Goal: Navigation & Orientation: Find specific page/section

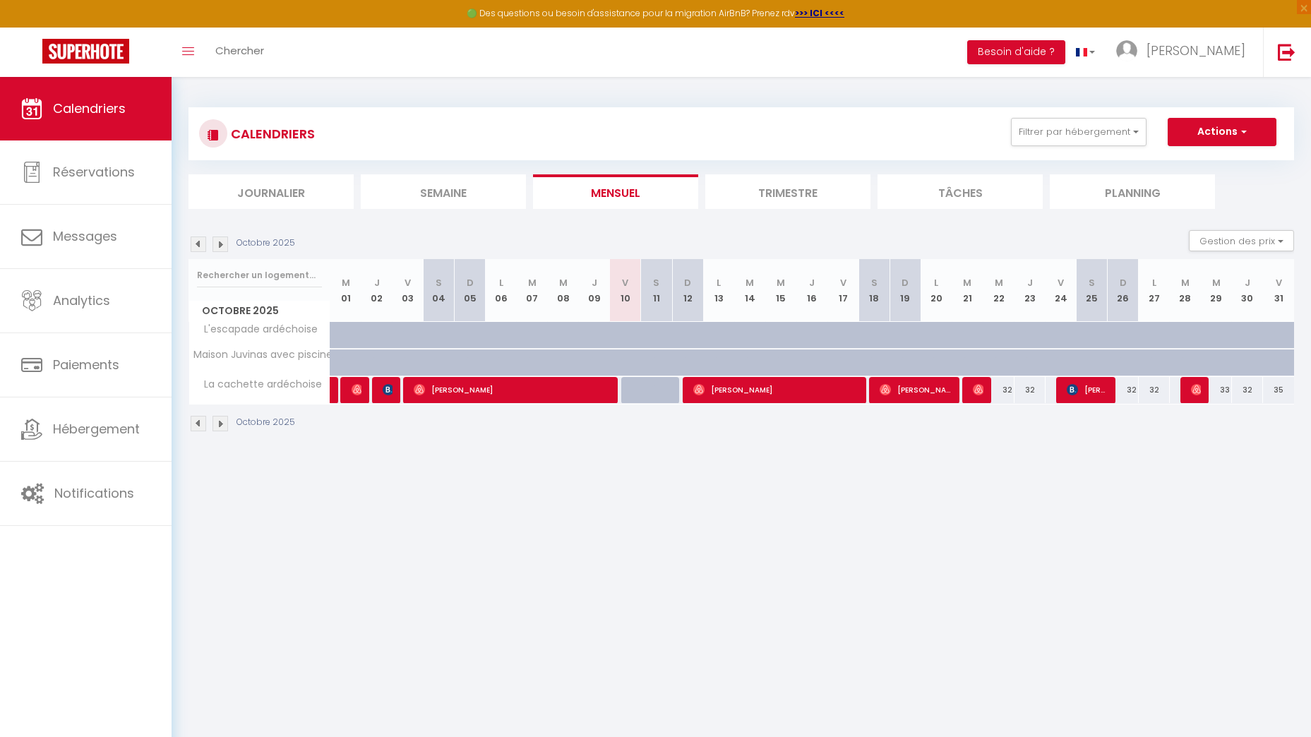
click at [229, 248] on div "Octobre 2025" at bounding box center [243, 244] width 111 height 16
click at [222, 244] on img at bounding box center [220, 244] width 16 height 16
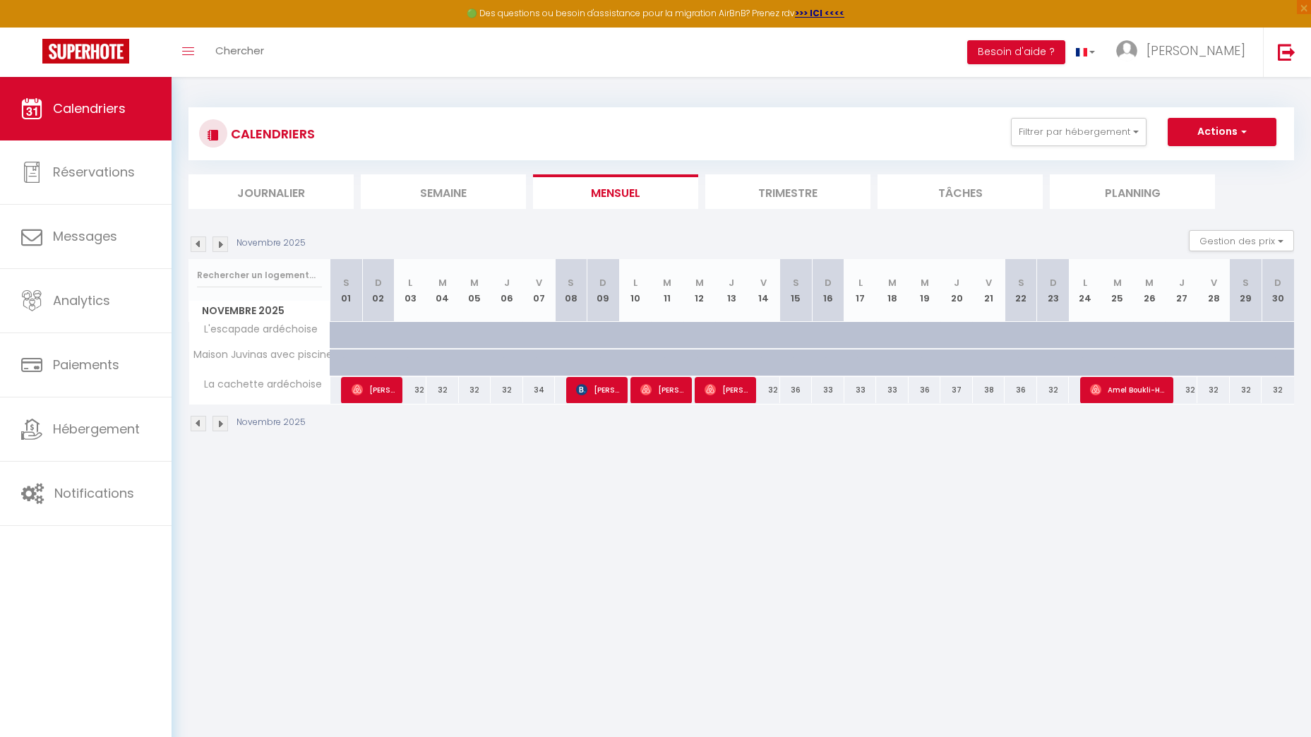
click at [203, 241] on img at bounding box center [199, 244] width 16 height 16
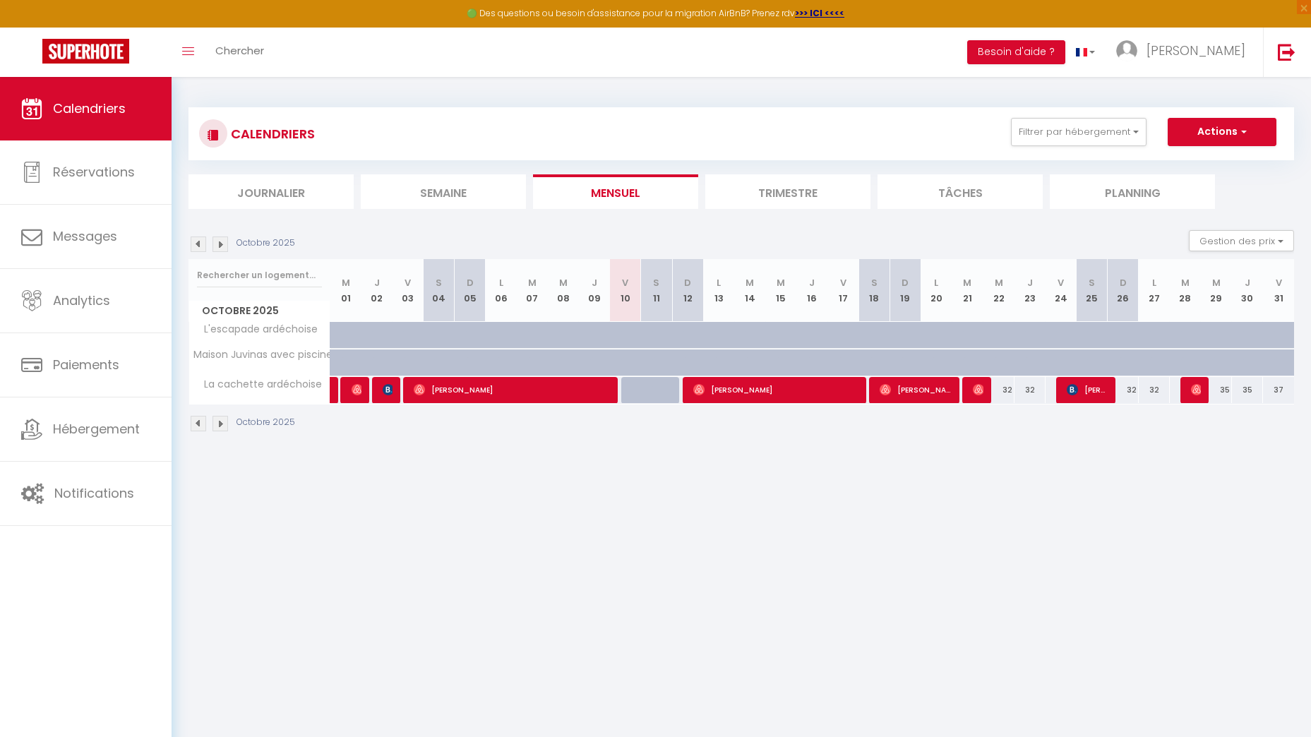
click at [199, 242] on img at bounding box center [199, 244] width 16 height 16
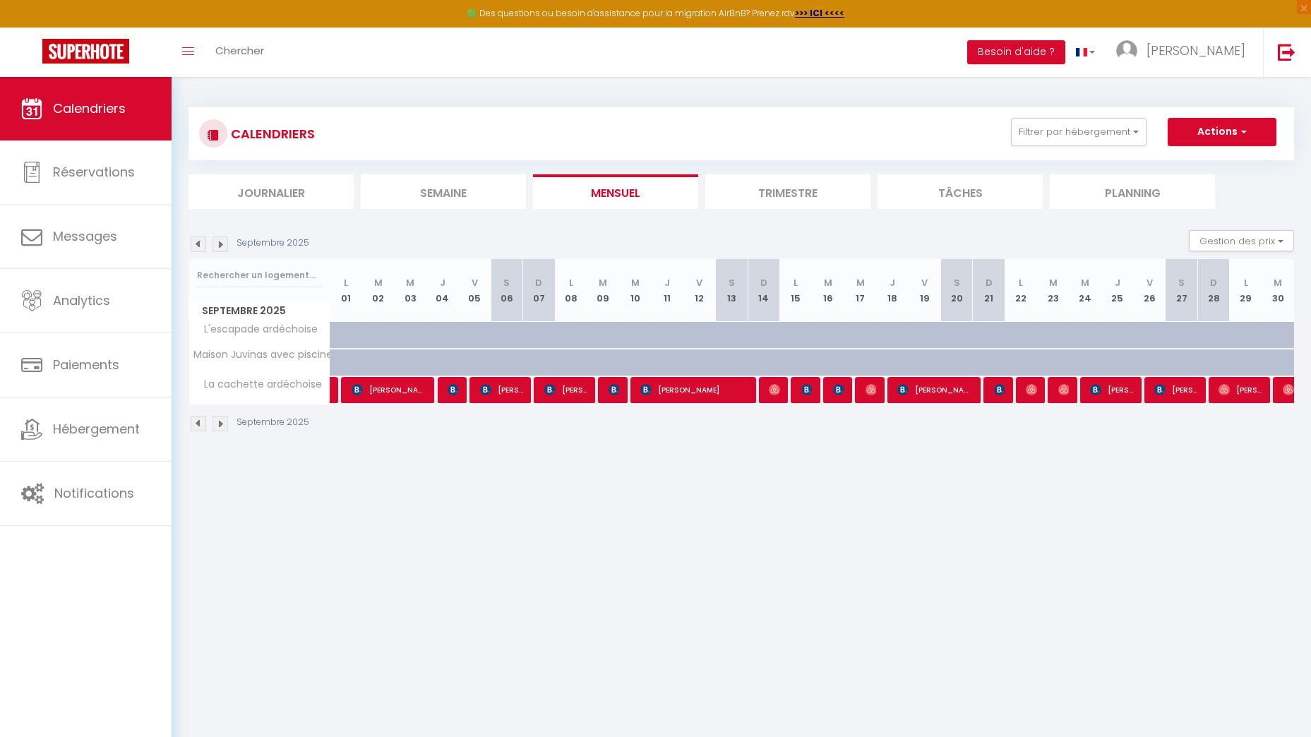
click at [199, 242] on img at bounding box center [199, 244] width 16 height 16
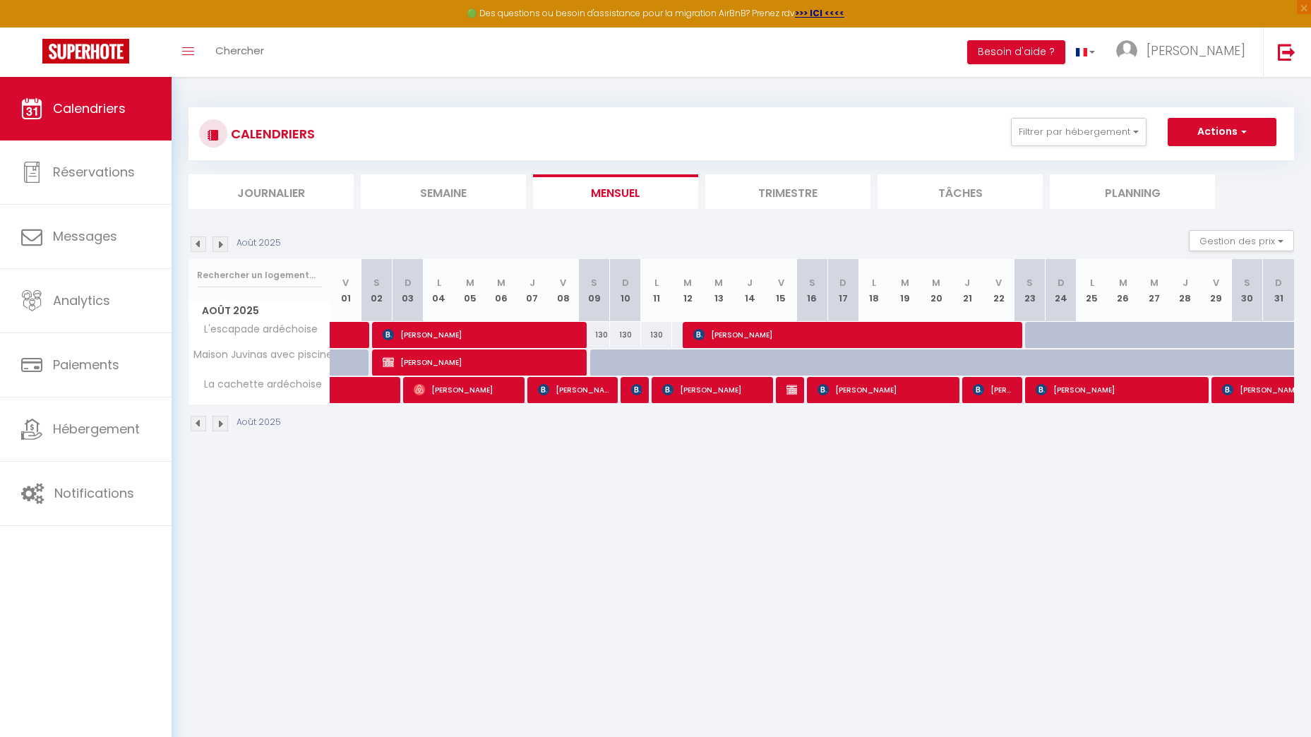
click at [199, 242] on img at bounding box center [199, 244] width 16 height 16
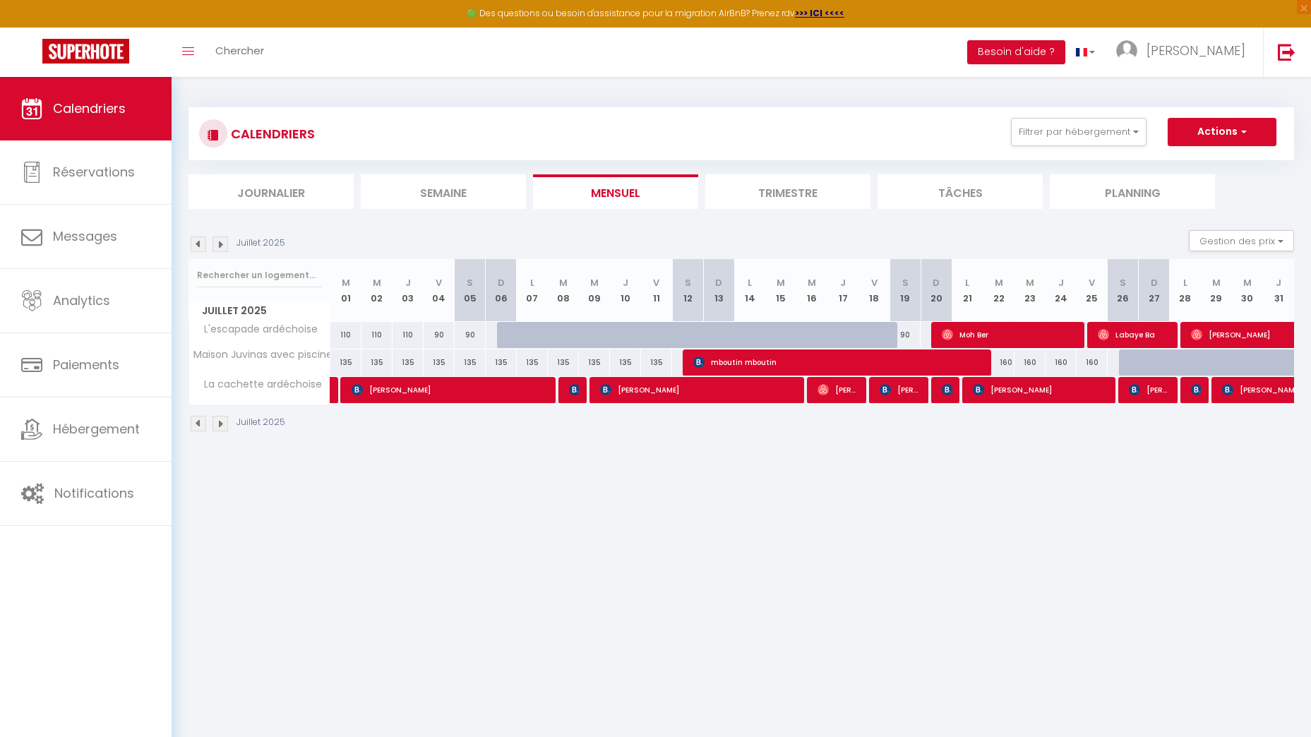
click at [199, 242] on img at bounding box center [199, 244] width 16 height 16
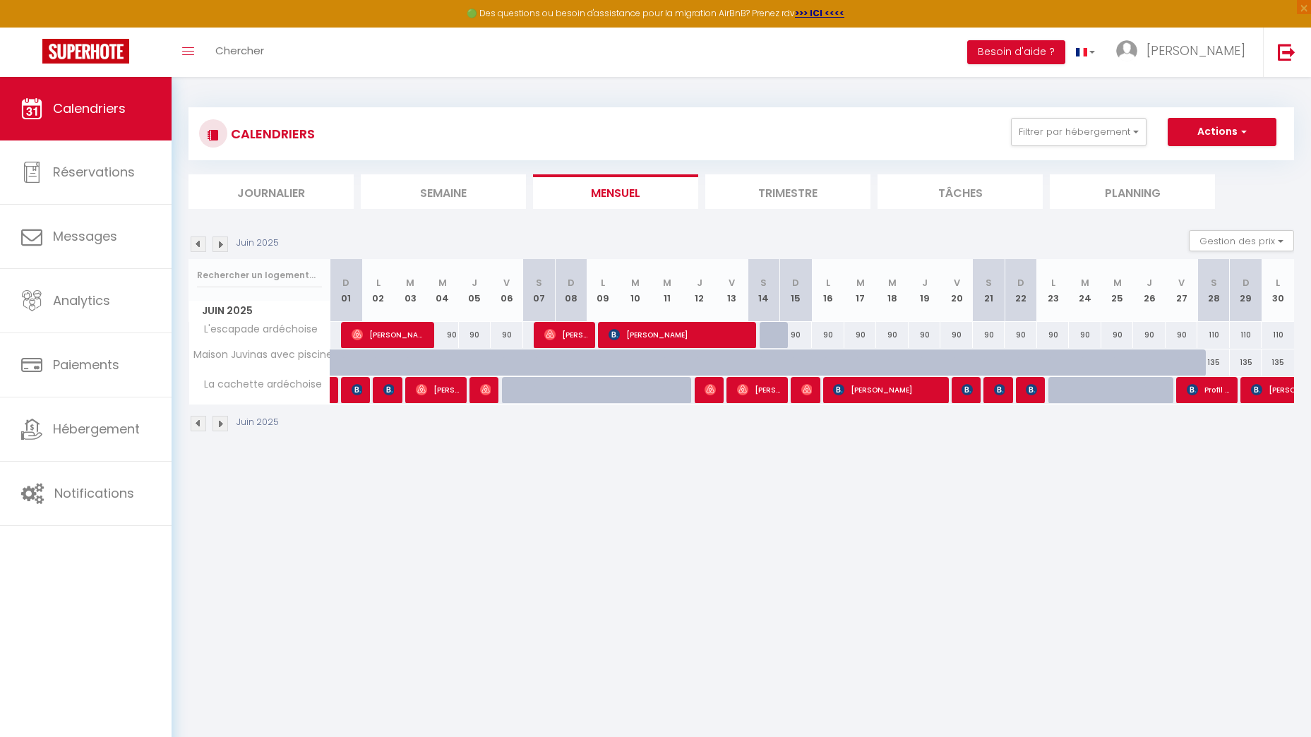
click at [194, 240] on img at bounding box center [199, 244] width 16 height 16
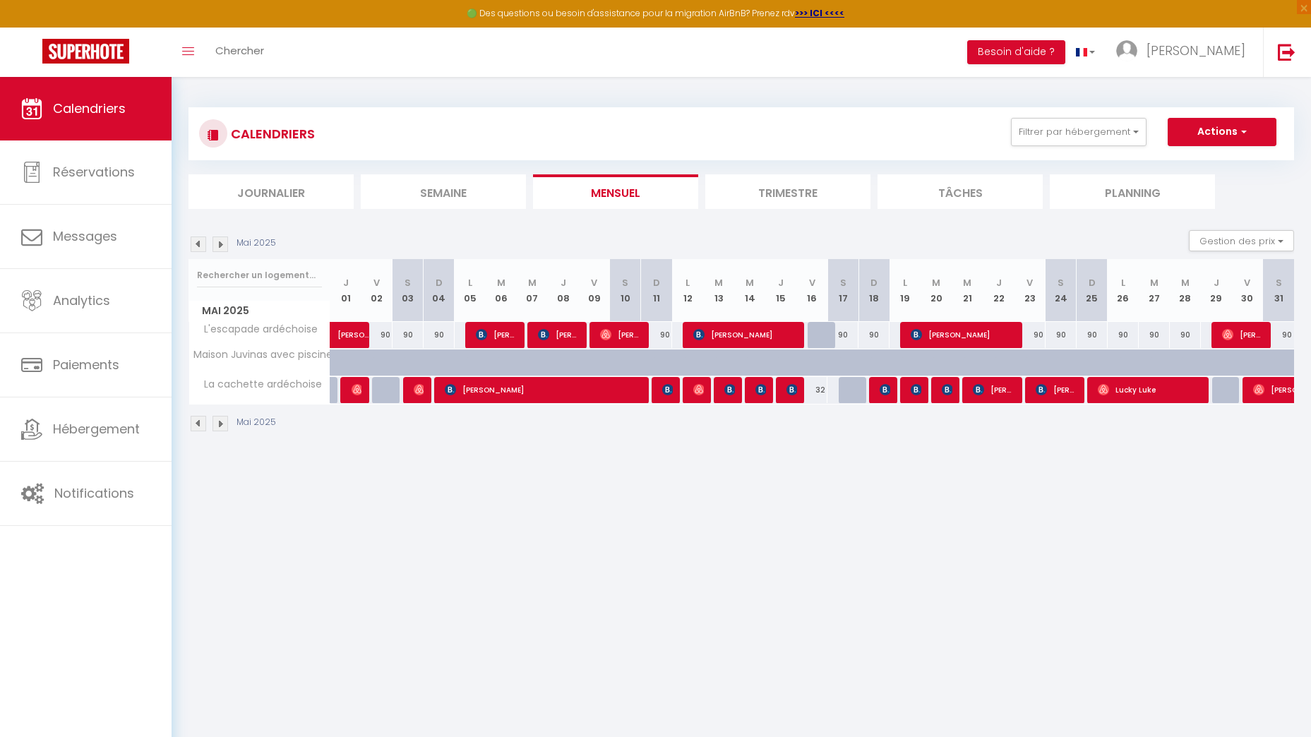
click at [195, 241] on img at bounding box center [199, 244] width 16 height 16
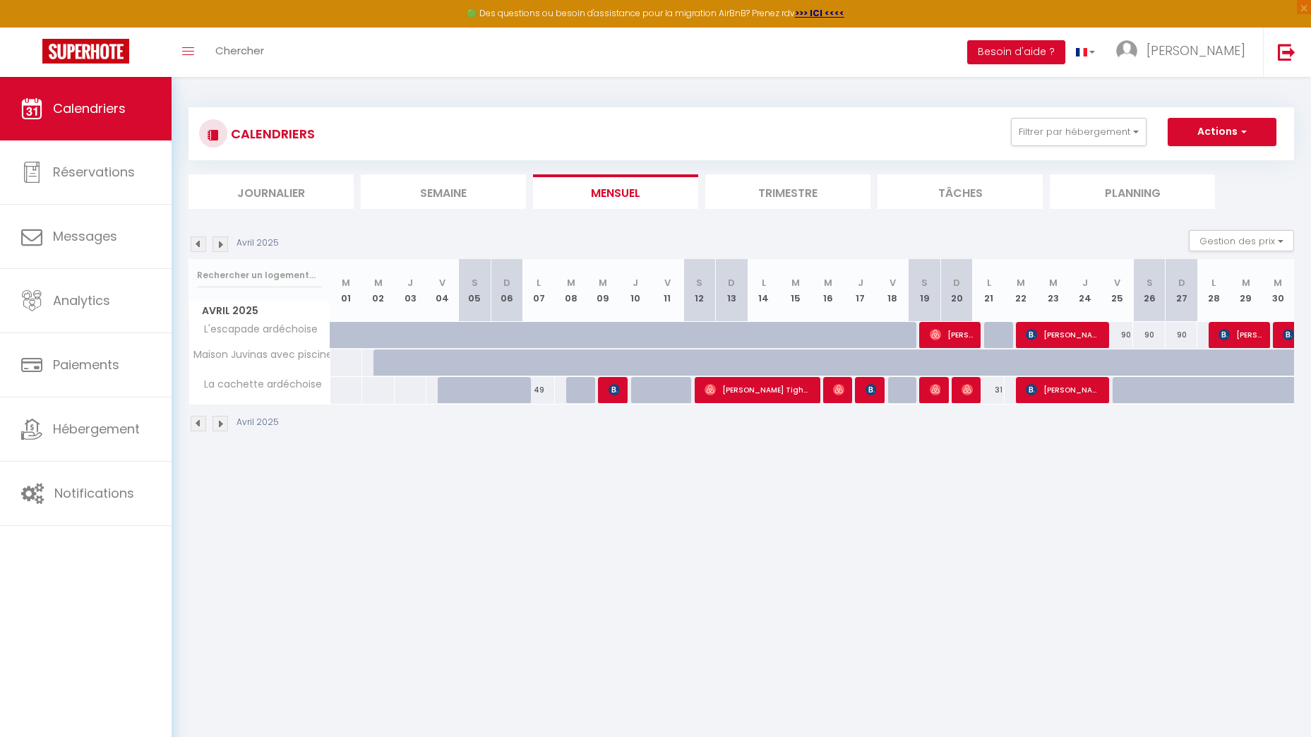
click at [220, 242] on img at bounding box center [220, 244] width 16 height 16
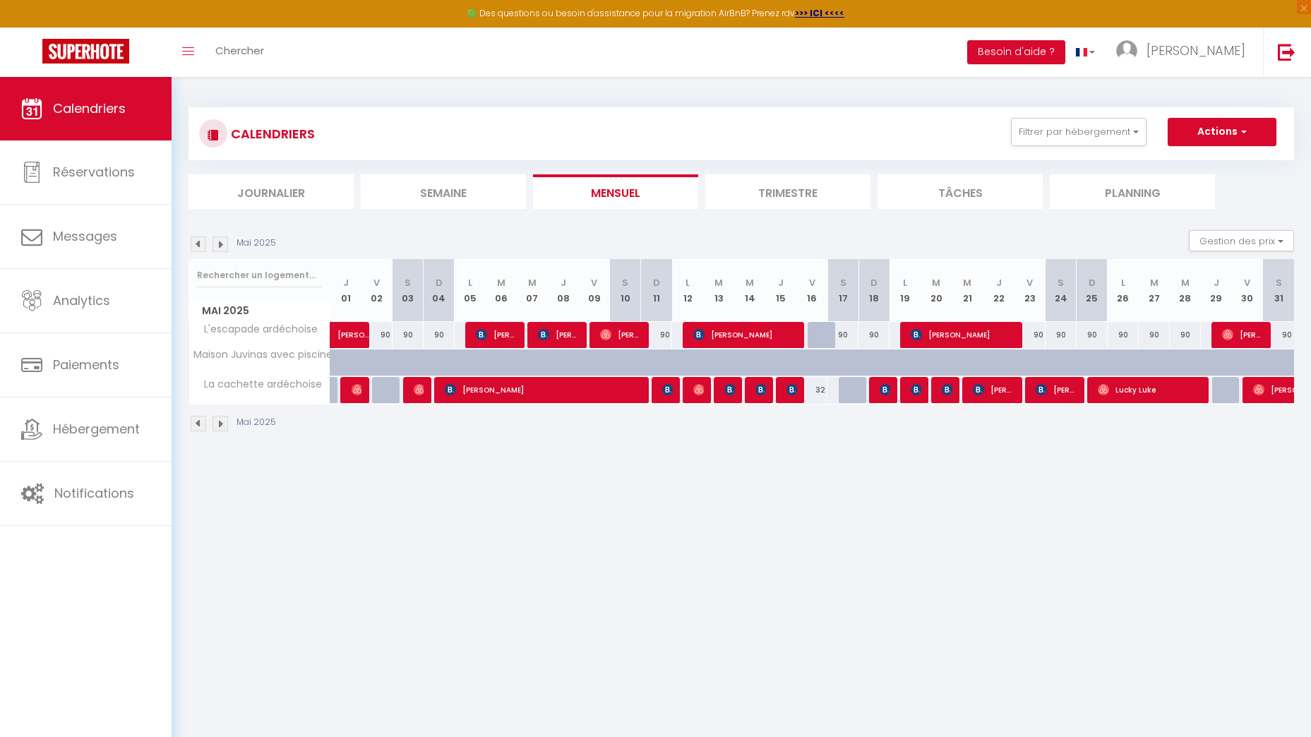
click at [220, 242] on img at bounding box center [220, 244] width 16 height 16
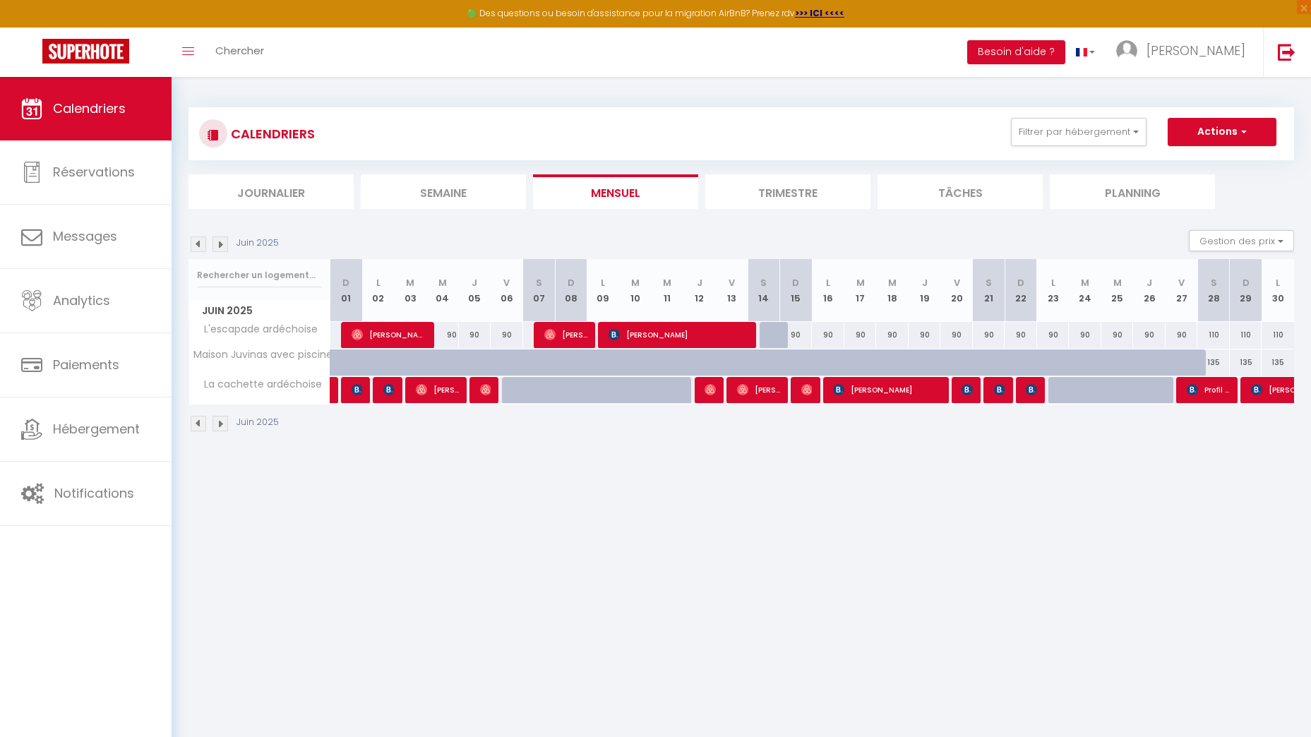
click at [220, 242] on img at bounding box center [220, 244] width 16 height 16
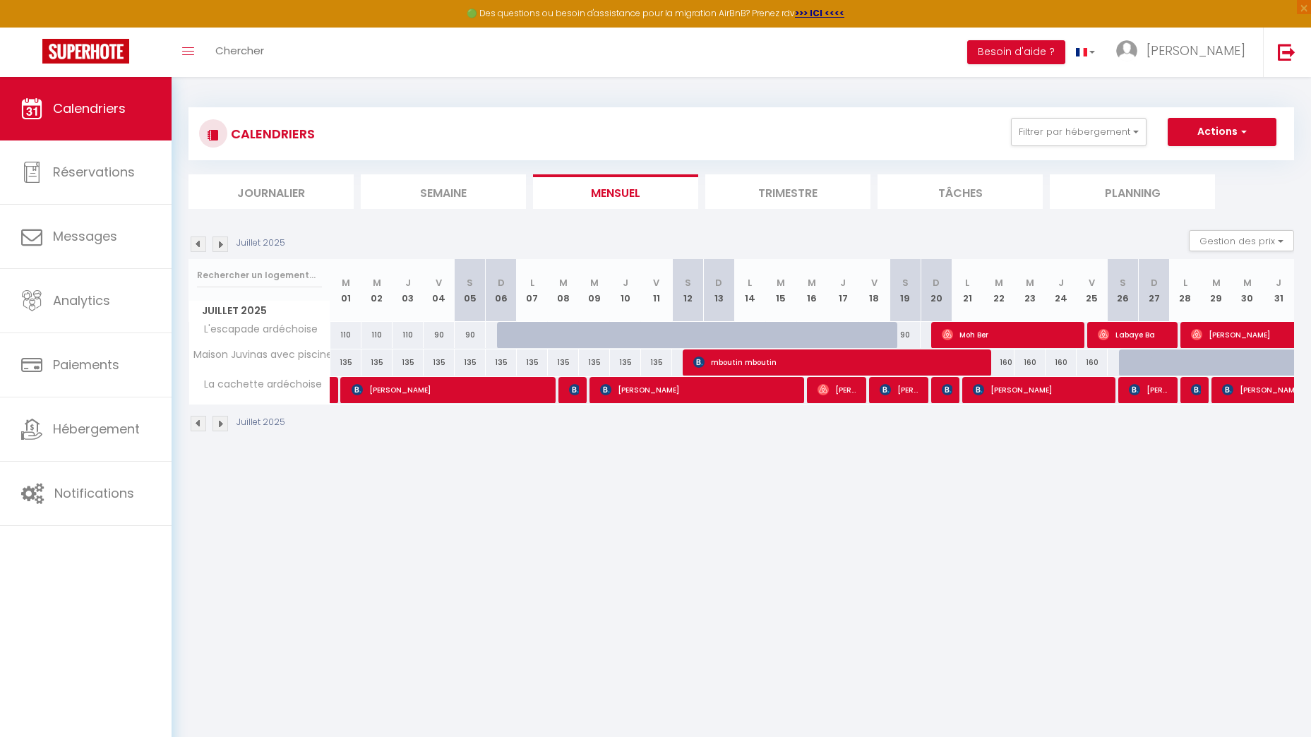
click at [220, 243] on img at bounding box center [220, 244] width 16 height 16
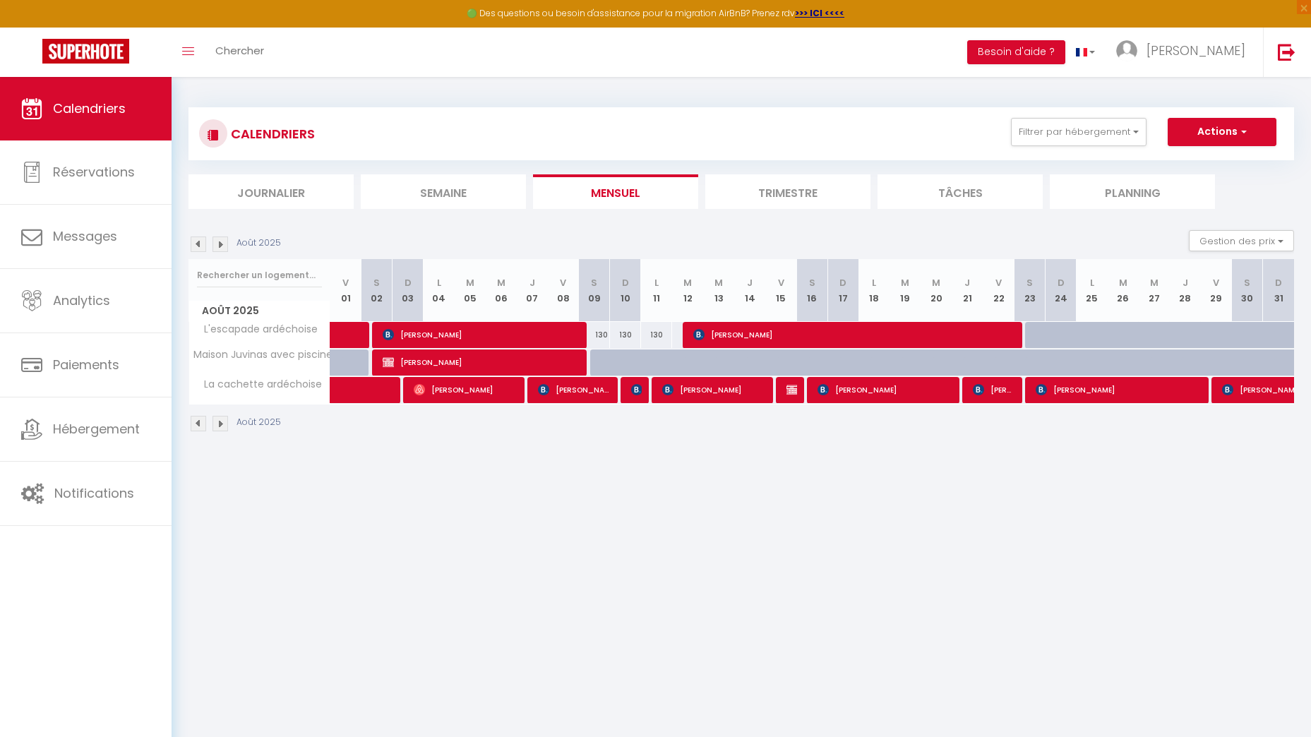
click at [220, 243] on img at bounding box center [220, 244] width 16 height 16
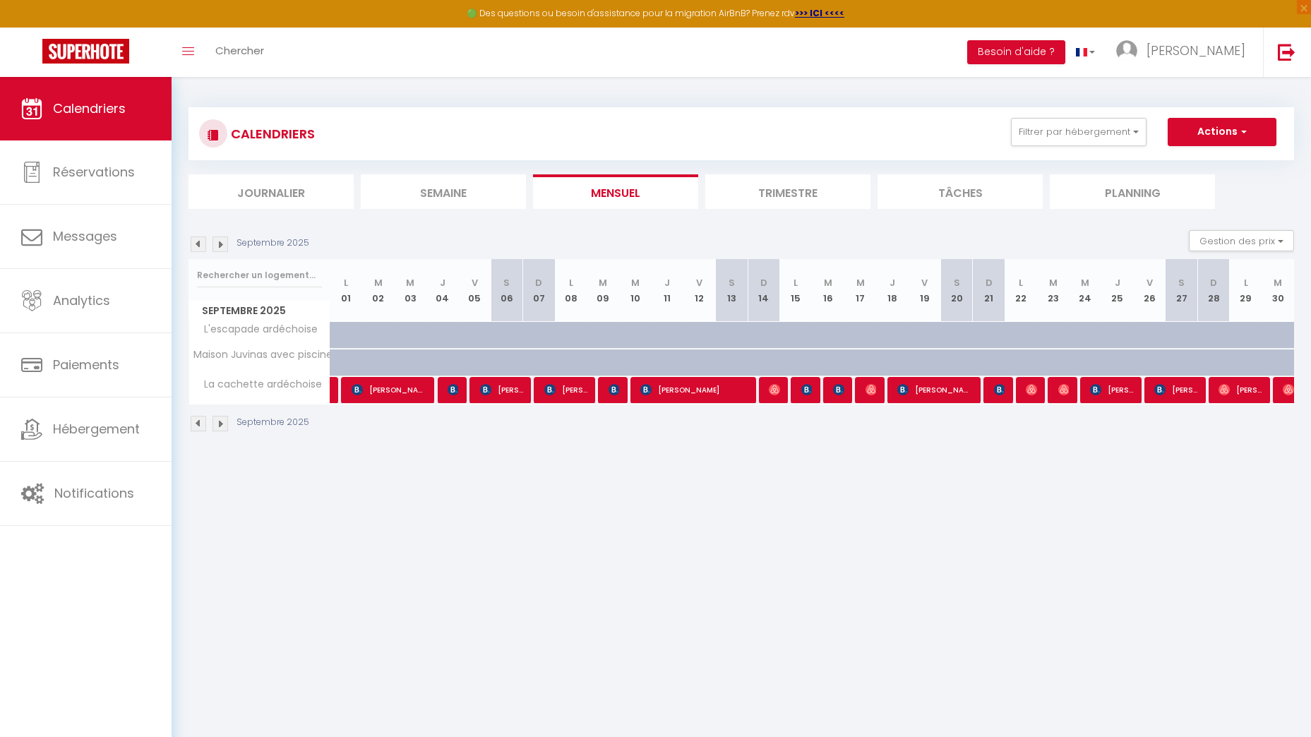
click at [220, 243] on img at bounding box center [220, 244] width 16 height 16
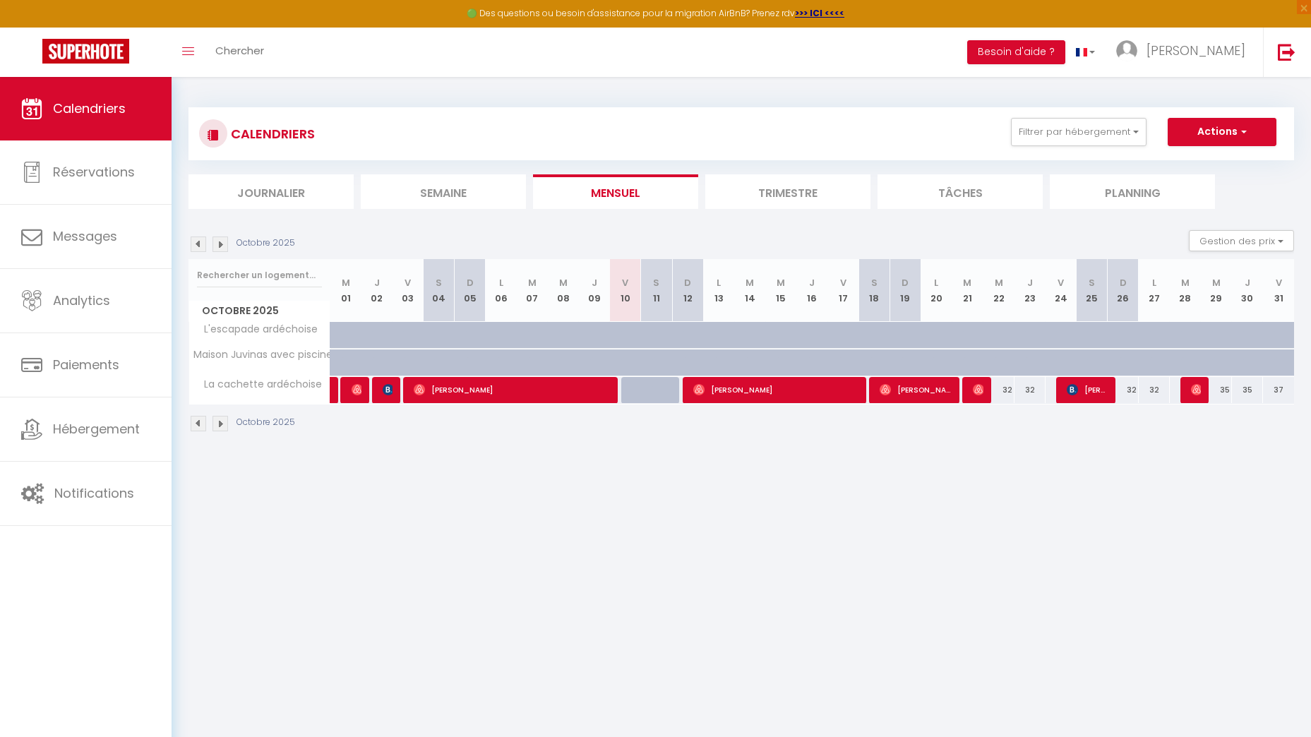
click at [220, 243] on img at bounding box center [220, 244] width 16 height 16
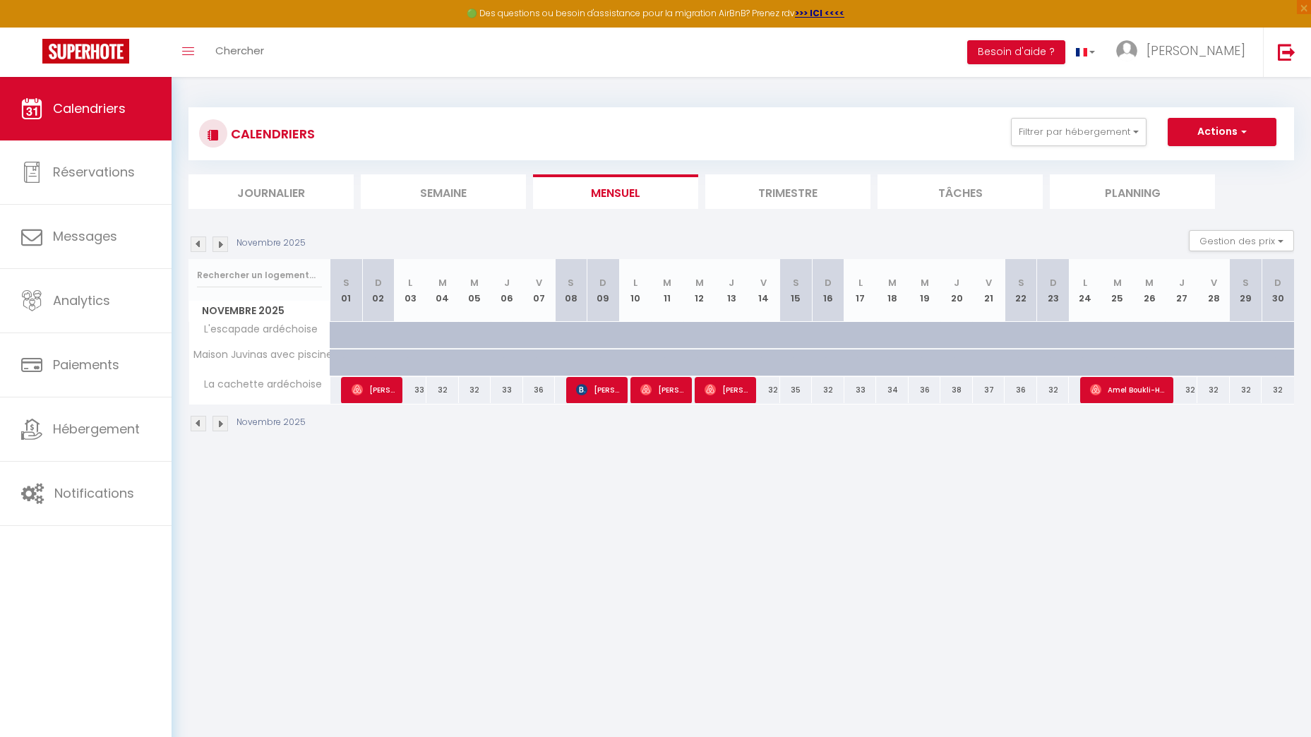
click at [201, 237] on img at bounding box center [199, 244] width 16 height 16
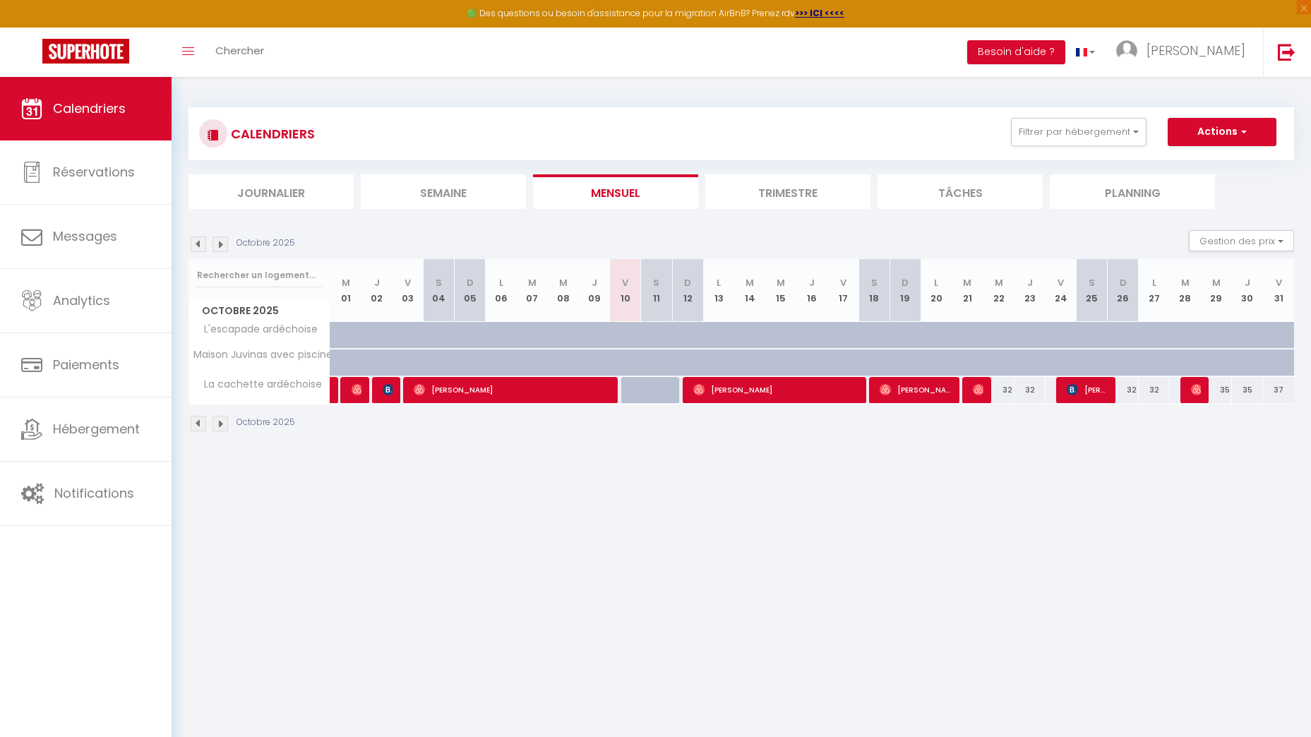
click at [777, 524] on body "🟢 Des questions ou besoin d'assistance pour la migration AirBnB? Prenez rdv >>>…" at bounding box center [655, 445] width 1311 height 737
click at [700, 524] on body "🟢 Des questions ou besoin d'assistance pour la migration AirBnB? Prenez rdv >>>…" at bounding box center [655, 445] width 1311 height 737
